Goal: Transaction & Acquisition: Purchase product/service

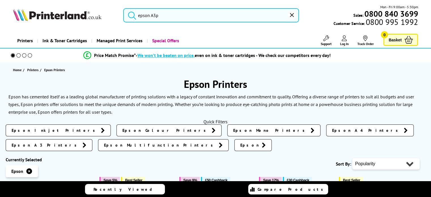
type input "epson A3"
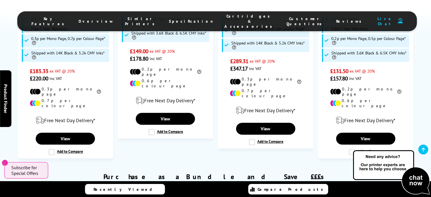
scroll to position [427, 0]
